Goal: Task Accomplishment & Management: Manage account settings

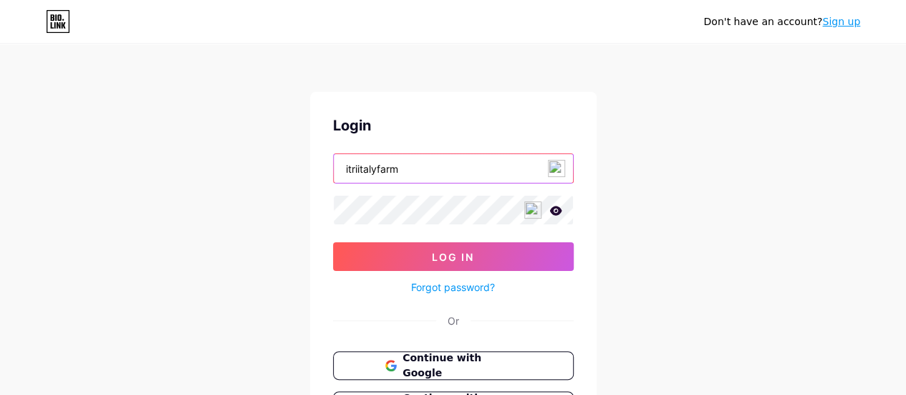
click at [408, 168] on input "itriitalyfarm" at bounding box center [453, 168] width 239 height 29
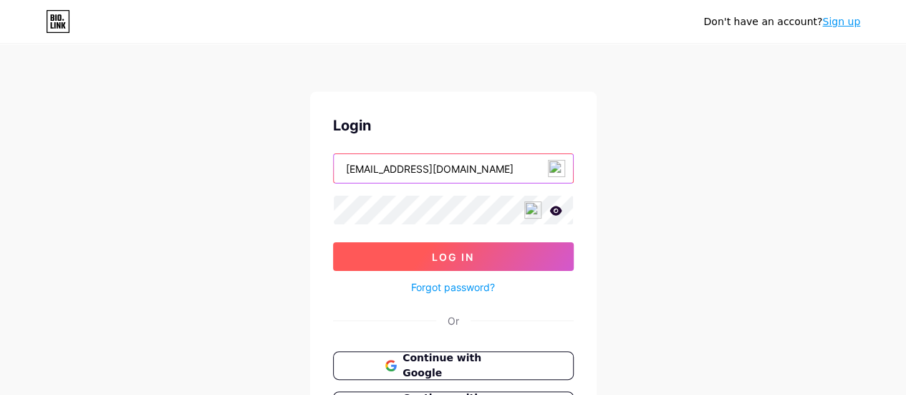
type input "[EMAIL_ADDRESS][DOMAIN_NAME]"
click at [453, 247] on button "Log In" at bounding box center [453, 256] width 241 height 29
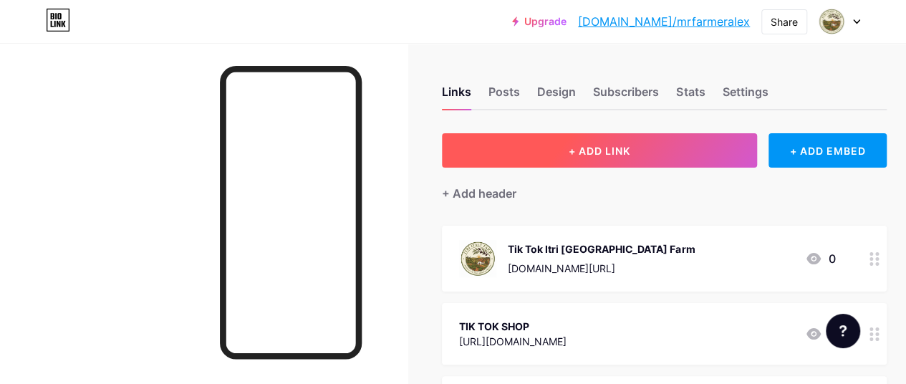
click at [577, 157] on button "+ ADD LINK" at bounding box center [599, 150] width 315 height 34
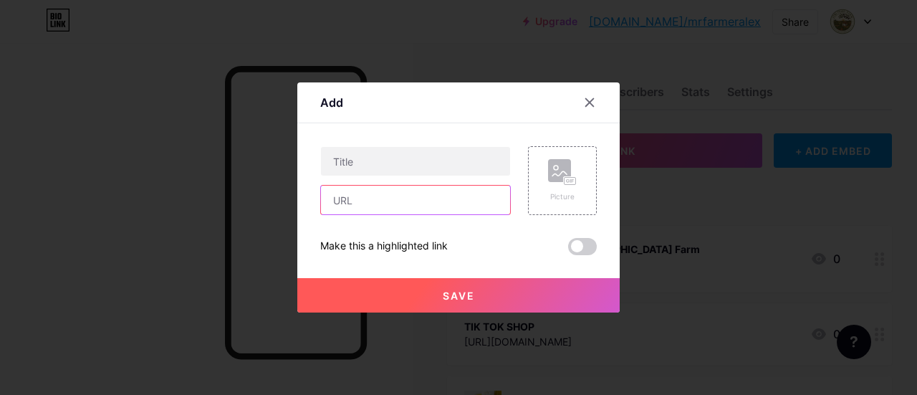
paste input "[URL][DOMAIN_NAME]"
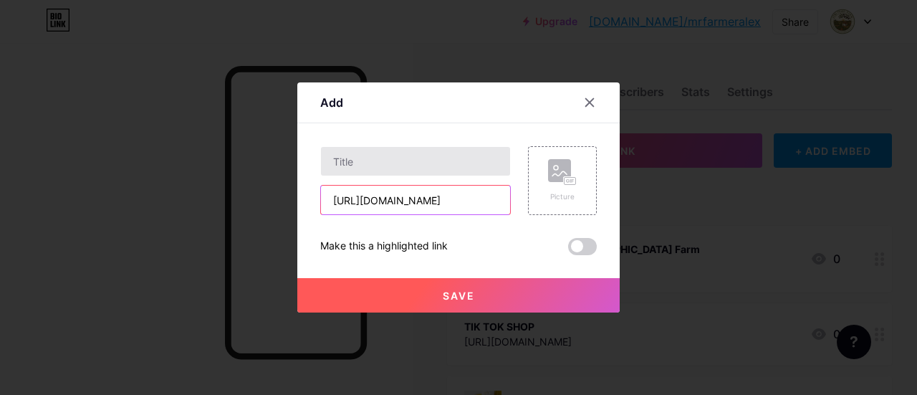
type input "[URL][DOMAIN_NAME]"
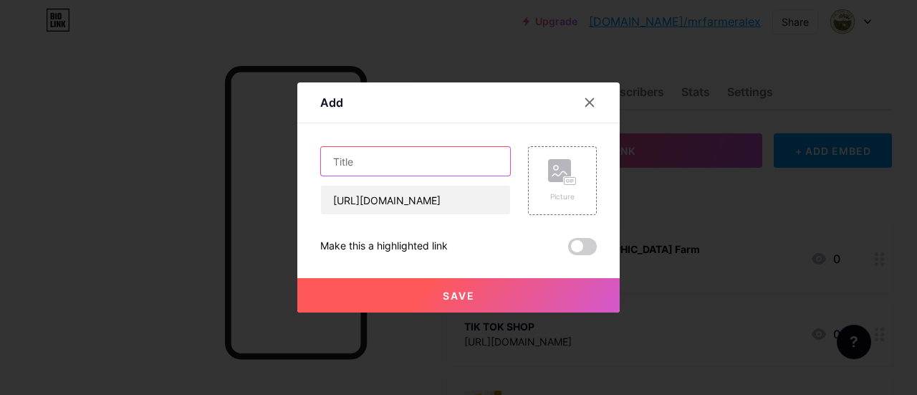
click at [377, 164] on input "text" at bounding box center [415, 161] width 189 height 29
type input "BonFire T Shirt"
click at [513, 292] on button "Save" at bounding box center [458, 295] width 322 height 34
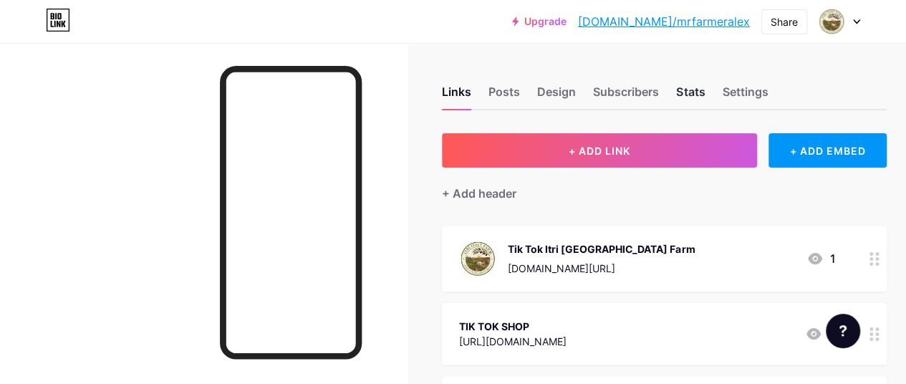
click at [685, 90] on div "Stats" at bounding box center [690, 96] width 29 height 26
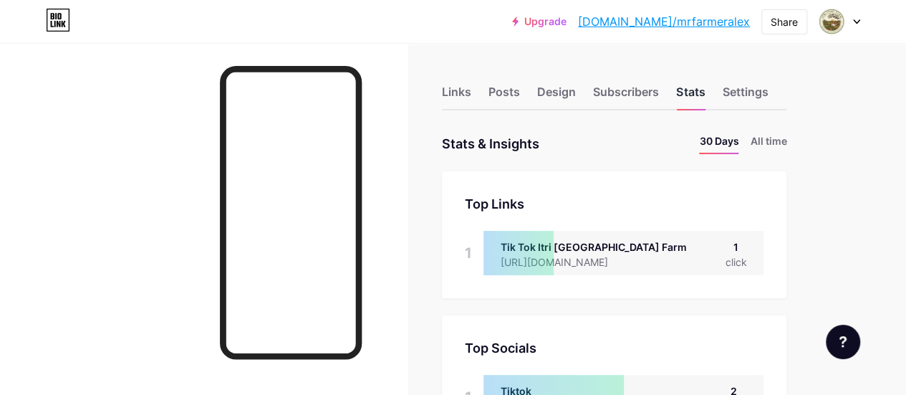
scroll to position [395, 905]
click at [770, 137] on li "All time" at bounding box center [768, 143] width 37 height 21
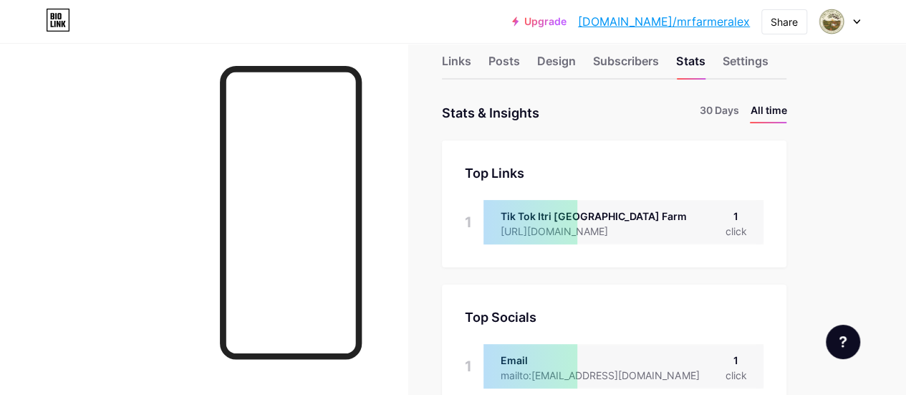
scroll to position [0, 0]
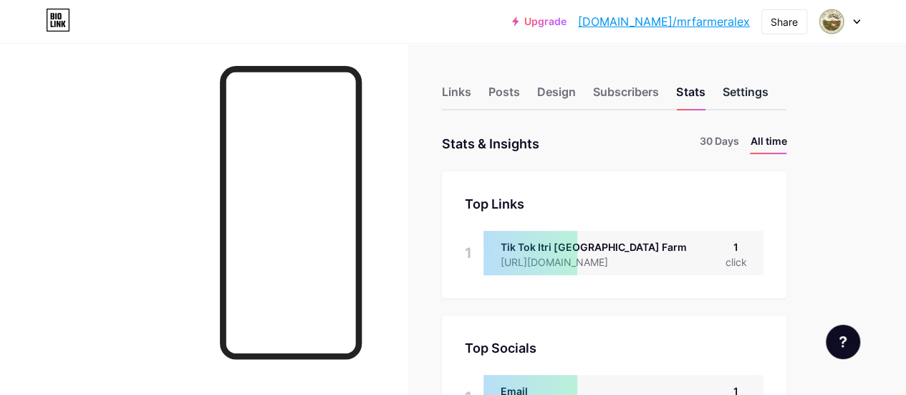
click at [745, 87] on div "Settings" at bounding box center [745, 96] width 46 height 26
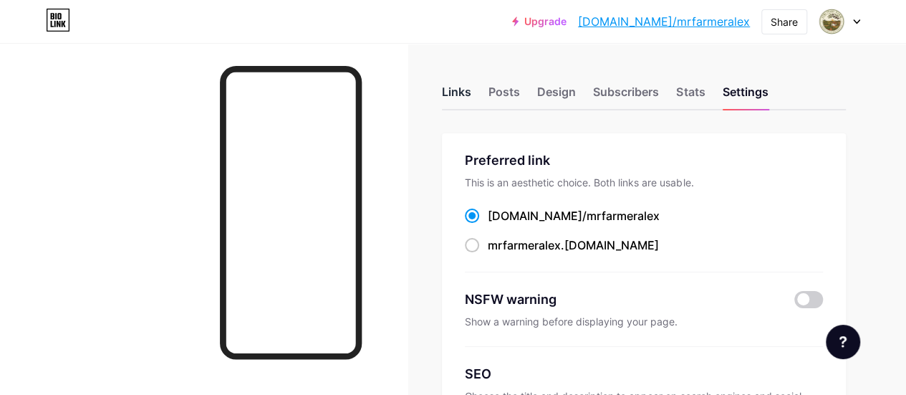
click at [468, 85] on div "Links" at bounding box center [456, 96] width 29 height 26
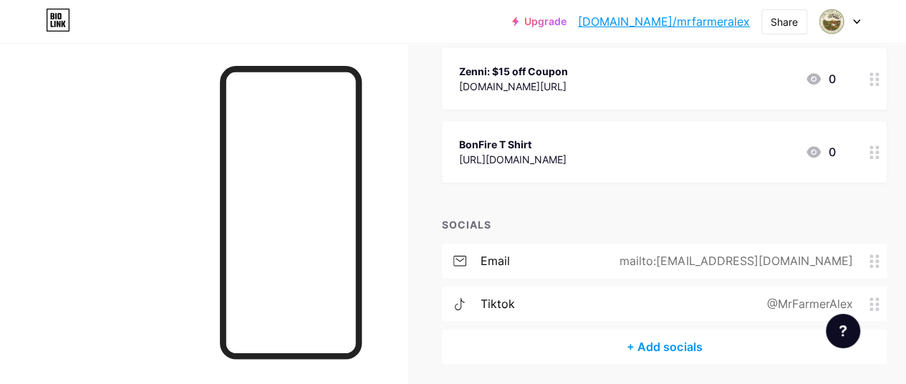
scroll to position [688, 0]
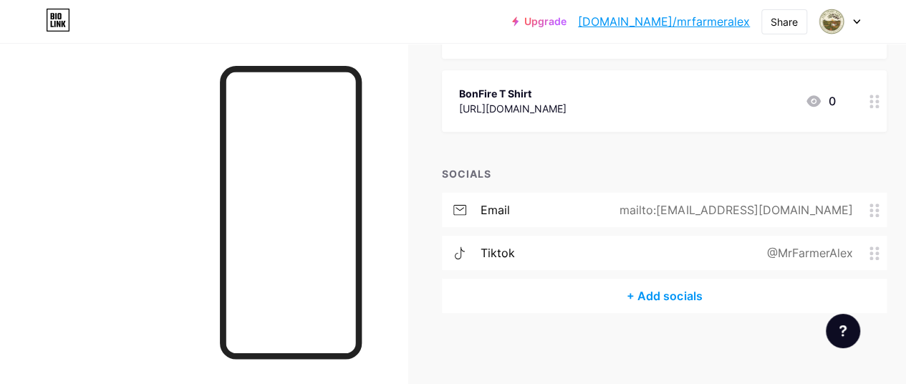
click at [725, 206] on div "mailto:[EMAIL_ADDRESS][DOMAIN_NAME]" at bounding box center [733, 209] width 273 height 17
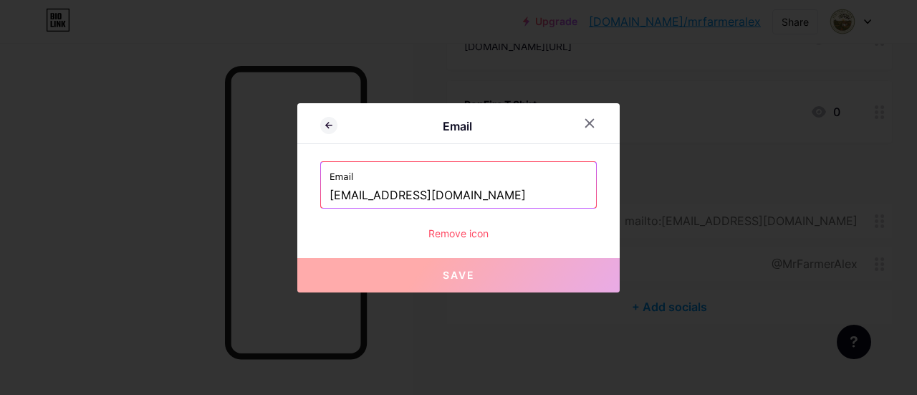
drag, startPoint x: 498, startPoint y: 189, endPoint x: 283, endPoint y: 186, distance: 214.9
click at [287, 188] on div "Email Email [EMAIL_ADDRESS][DOMAIN_NAME] Remove icon Save" at bounding box center [458, 197] width 917 height 395
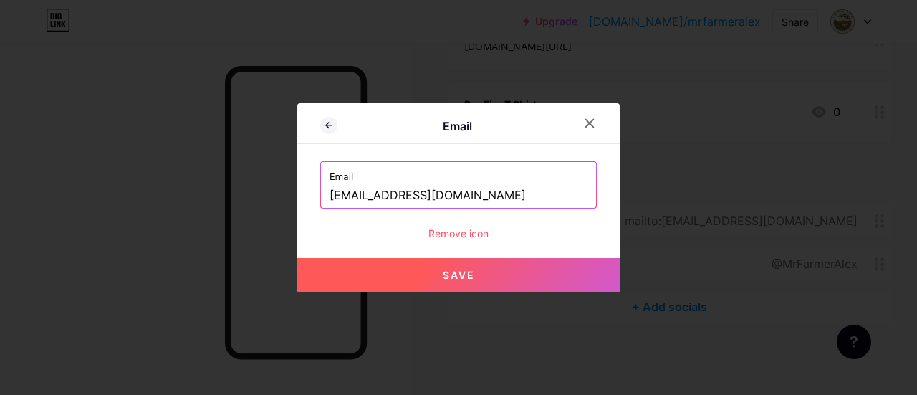
click at [460, 274] on span "Save" at bounding box center [459, 275] width 32 height 12
type input "mailto:[EMAIL_ADDRESS][DOMAIN_NAME]"
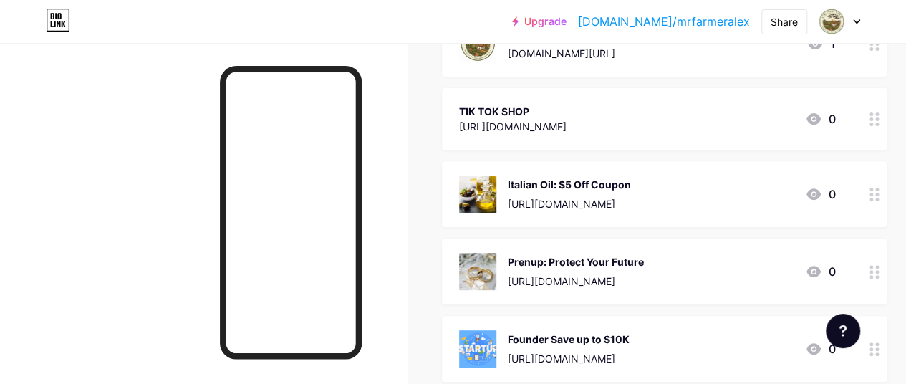
scroll to position [72, 0]
